Goal: Find contact information: Find contact information

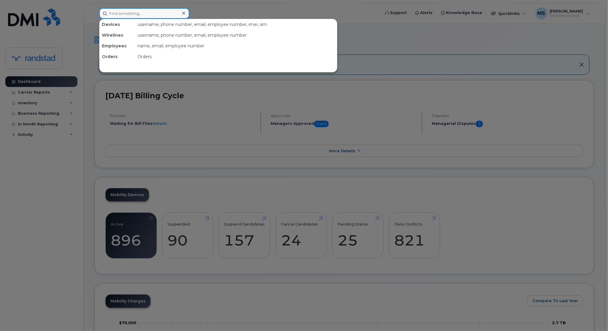
click at [141, 16] on input at bounding box center [144, 13] width 90 height 11
type input "[PERSON_NAME]"
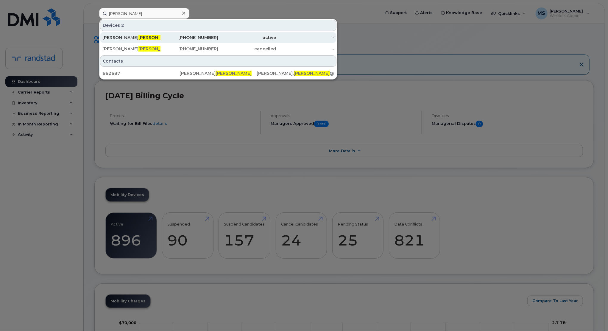
click at [142, 37] on div "[PERSON_NAME]" at bounding box center [131, 38] width 58 height 6
